Goal: Transaction & Acquisition: Purchase product/service

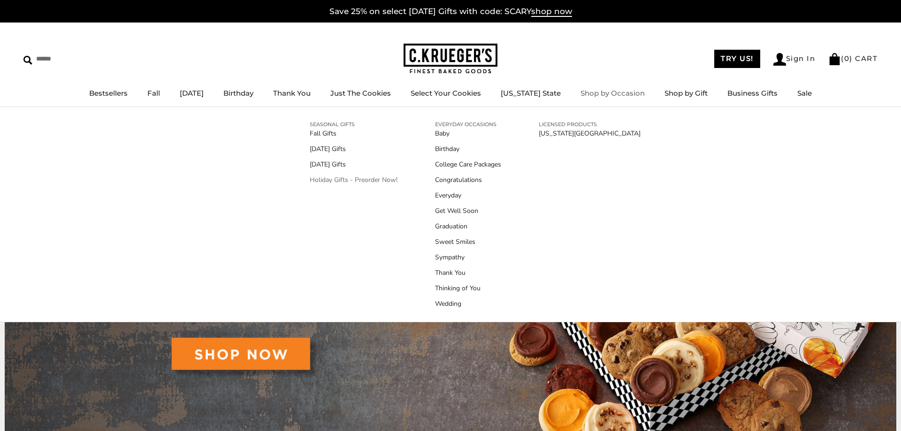
click at [392, 180] on link "Holiday Gifts - Preorder Now!" at bounding box center [354, 180] width 88 height 10
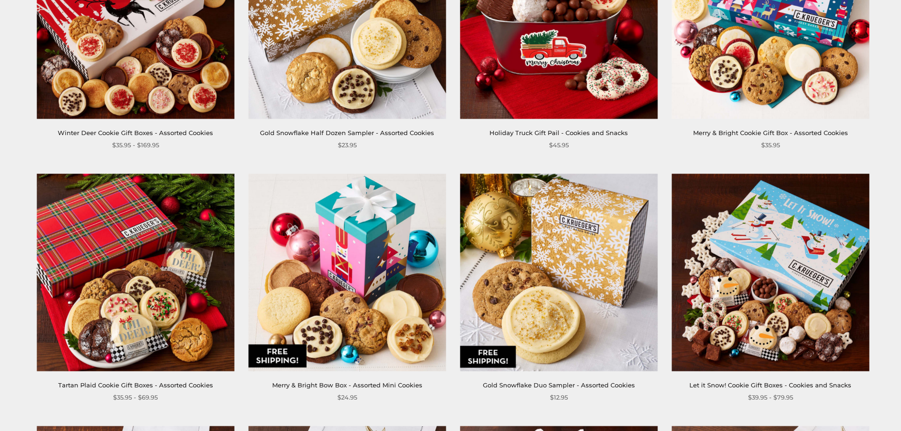
scroll to position [575, 0]
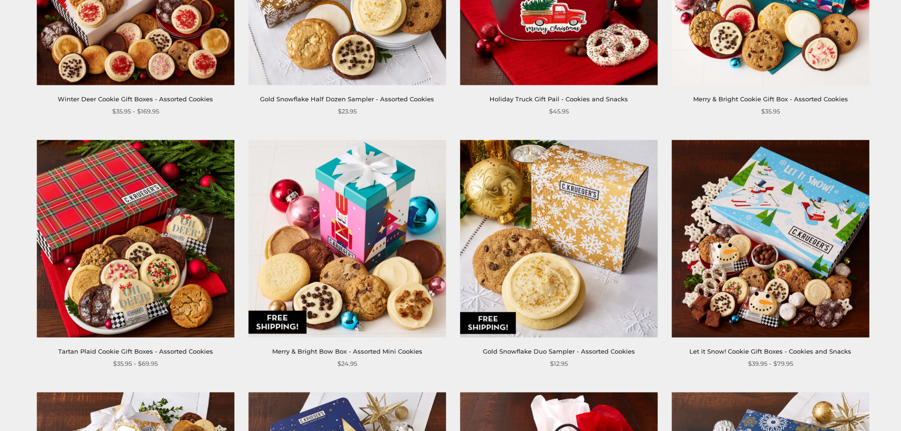
click at [576, 255] on img at bounding box center [559, 239] width 198 height 198
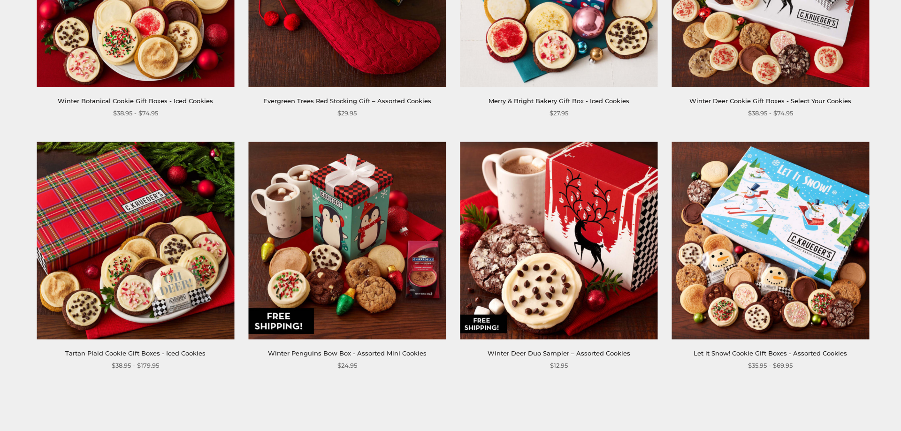
scroll to position [1341, 0]
click at [546, 309] on img at bounding box center [559, 240] width 198 height 198
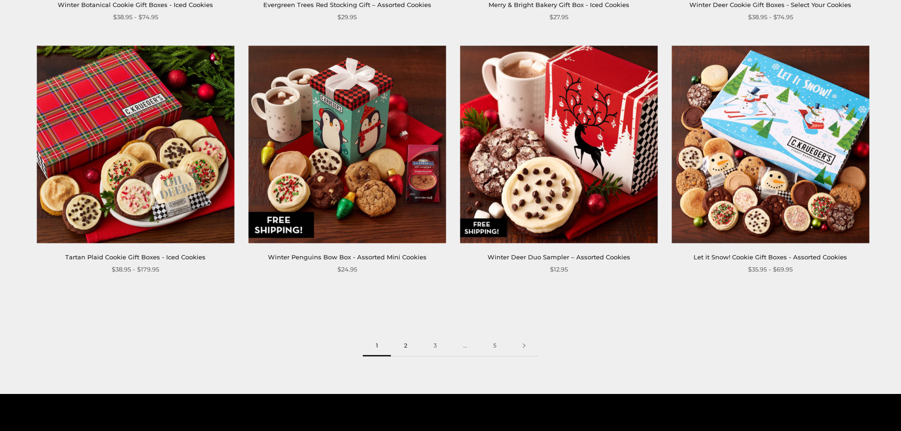
click at [405, 346] on link "2" at bounding box center [406, 346] width 30 height 21
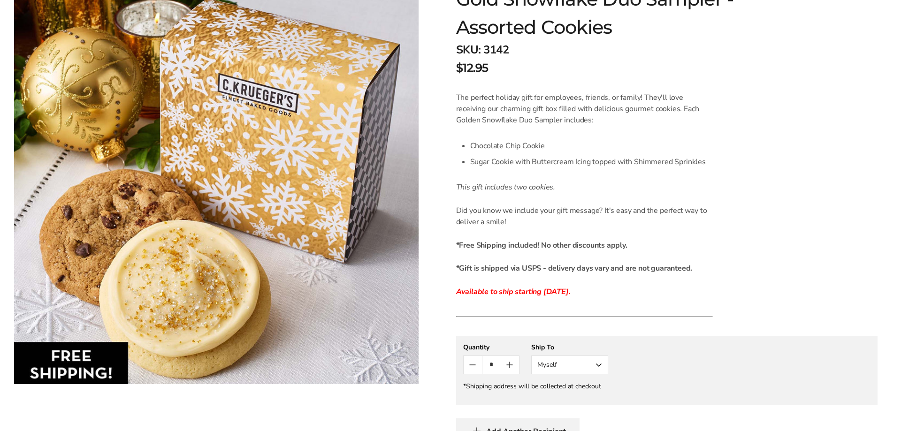
scroll to position [239, 0]
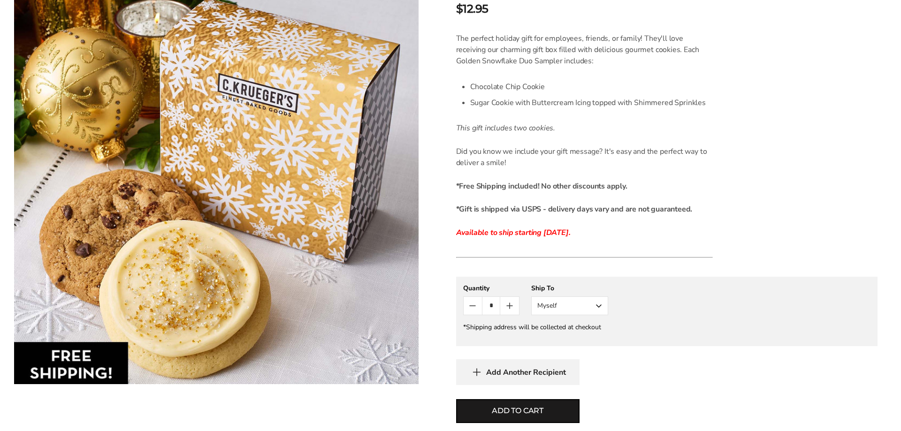
click at [601, 311] on button "Myself" at bounding box center [570, 306] width 77 height 19
click at [580, 342] on button "Other Recipient" at bounding box center [570, 340] width 76 height 17
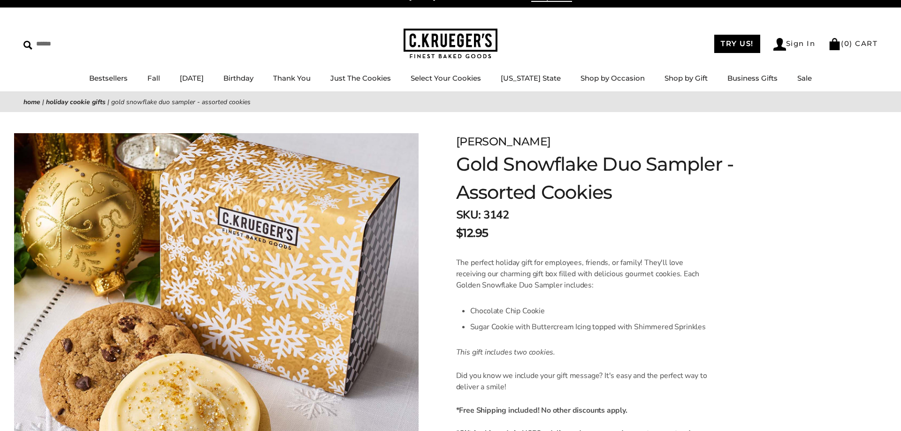
scroll to position [0, 0]
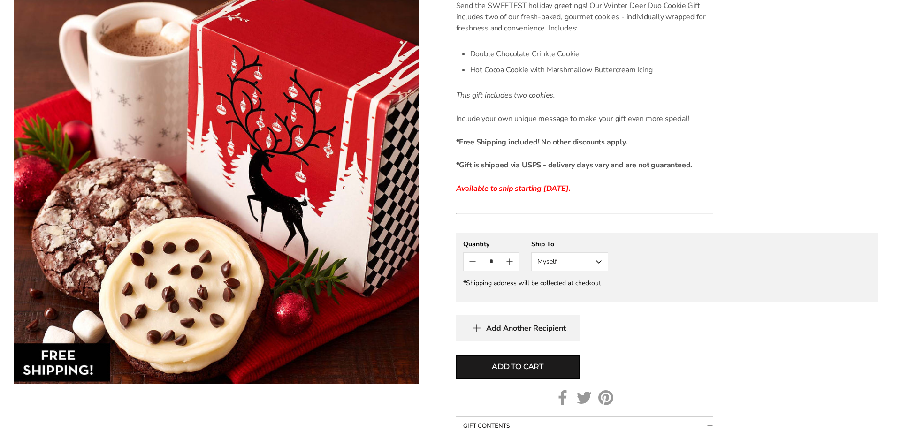
scroll to position [287, 0]
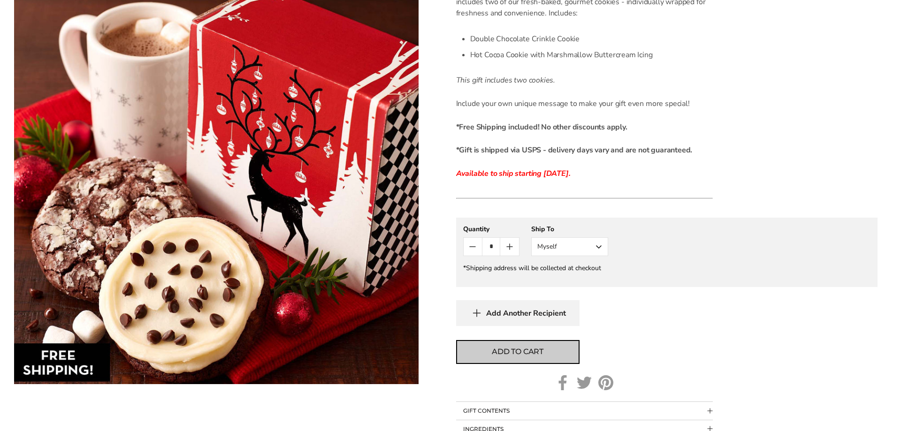
click at [527, 353] on span "Add to cart" at bounding box center [518, 352] width 52 height 11
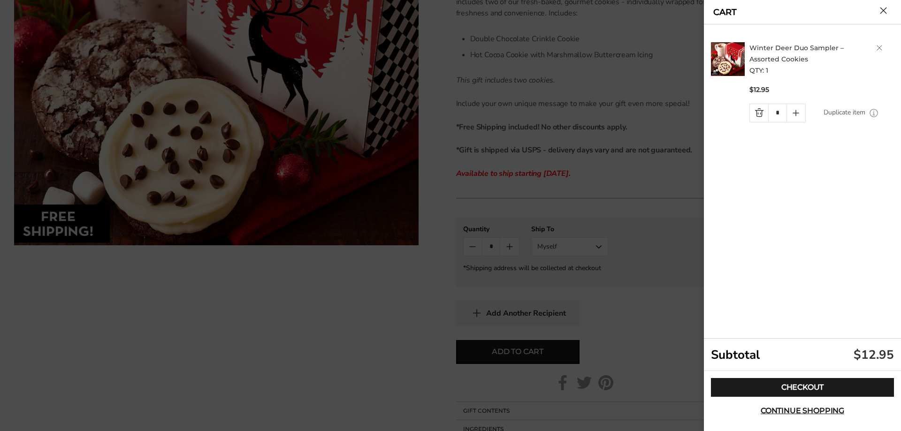
click at [363, 335] on div at bounding box center [450, 215] width 901 height 431
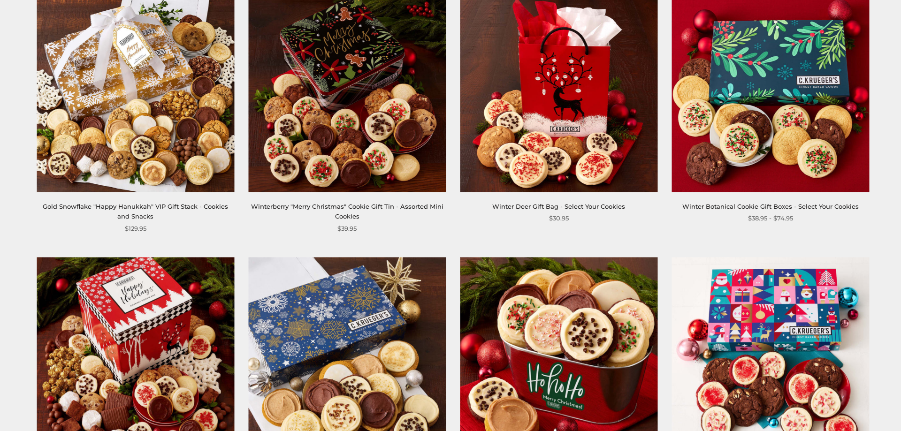
scroll to position [1341, 0]
